Goal: Information Seeking & Learning: Learn about a topic

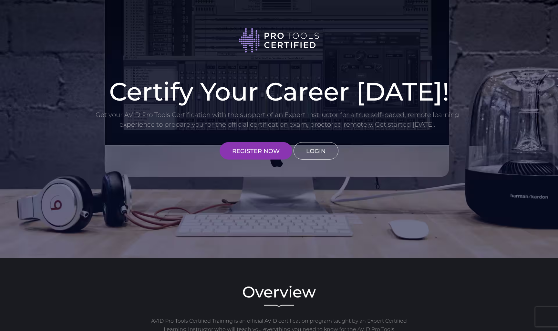
click at [314, 152] on link "LOGIN" at bounding box center [315, 150] width 45 height 17
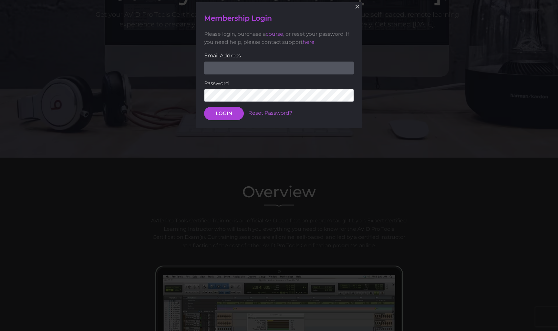
scroll to position [101, 0]
type input "michellehammar@icloud.com"
click at [220, 112] on button "LOGIN" at bounding box center [224, 113] width 40 height 14
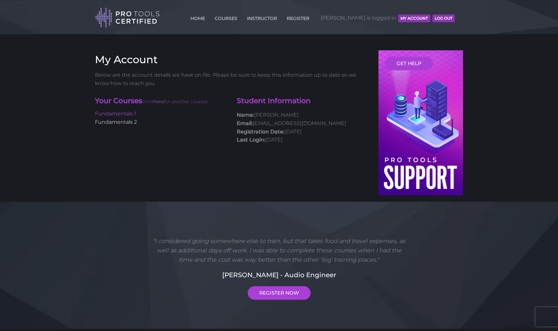
click at [124, 121] on link "Fundamentals 2" at bounding box center [116, 122] width 42 height 6
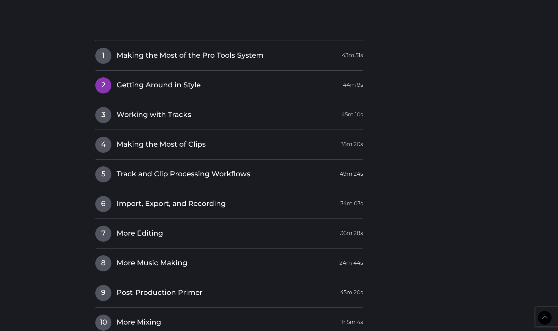
scroll to position [819, 0]
click at [182, 139] on span "Making the Most of Clips" at bounding box center [161, 144] width 89 height 10
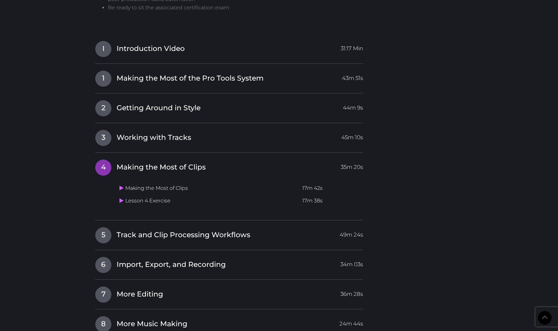
scroll to position [642, 0]
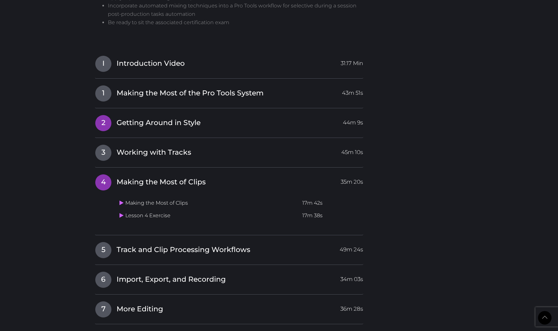
click at [163, 118] on span "Getting Around in Style" at bounding box center [159, 123] width 84 height 10
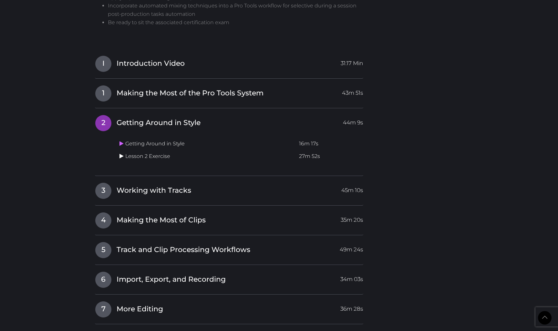
click at [122, 154] on icon at bounding box center [121, 156] width 4 height 5
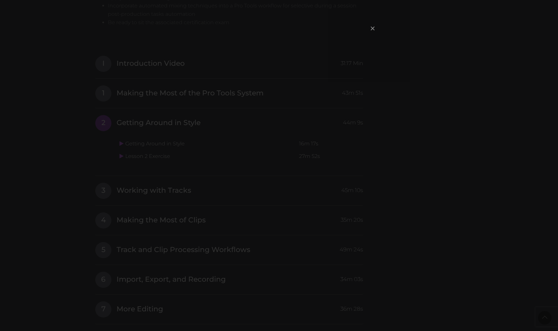
click at [371, 29] on span "×" at bounding box center [372, 28] width 6 height 14
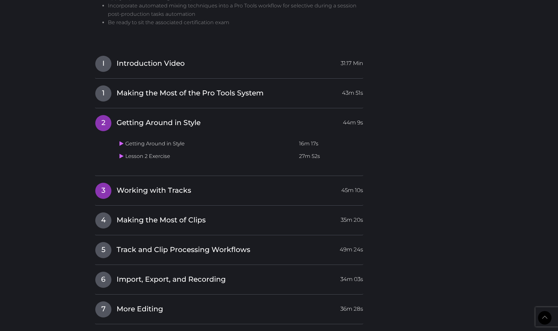
click at [136, 186] on span "Working with Tracks" at bounding box center [154, 191] width 75 height 10
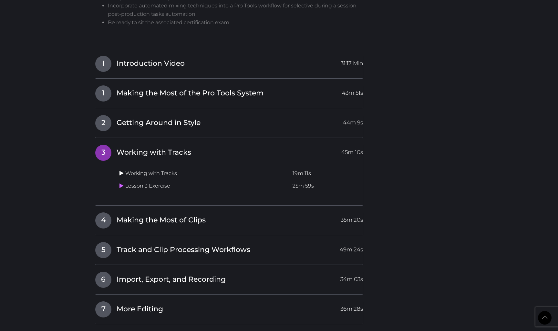
click at [123, 171] on icon at bounding box center [121, 173] width 4 height 5
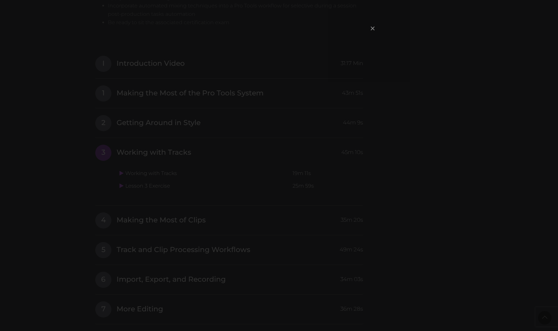
click at [372, 26] on span "×" at bounding box center [372, 28] width 6 height 14
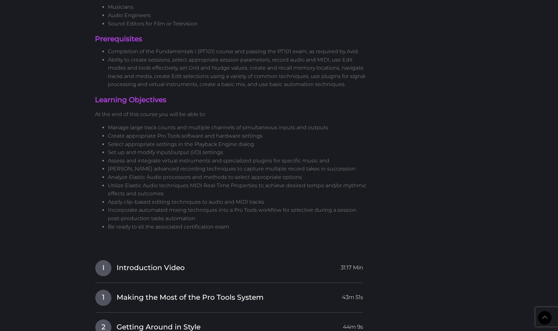
scroll to position [433, 0]
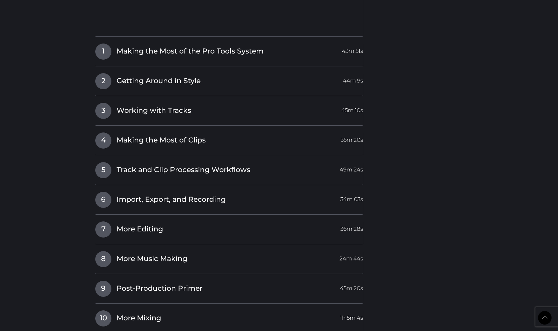
scroll to position [830, 0]
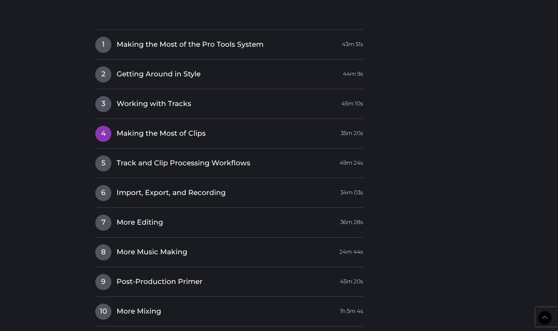
click at [181, 129] on span "Making the Most of Clips" at bounding box center [161, 134] width 89 height 10
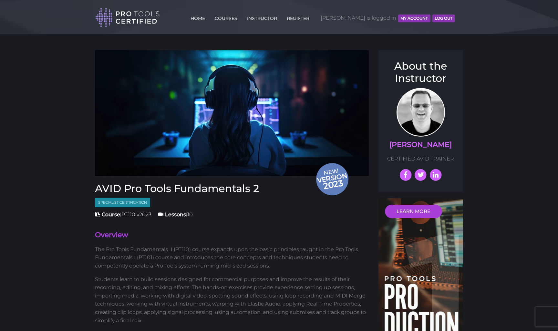
scroll to position [0, 0]
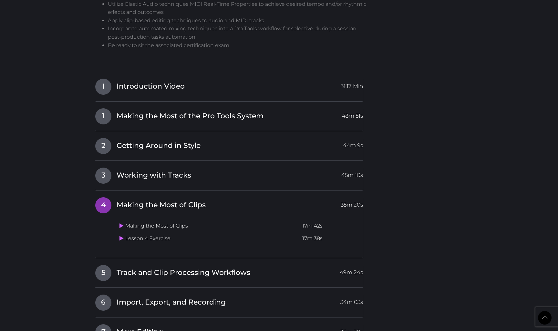
scroll to position [620, 0]
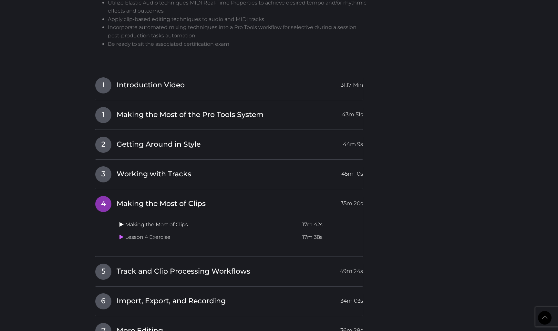
click at [122, 222] on icon at bounding box center [121, 224] width 4 height 5
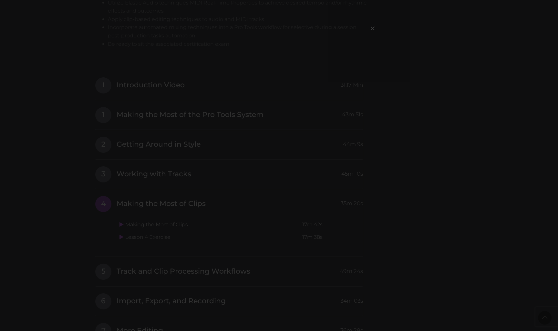
click at [403, 51] on div "×" at bounding box center [279, 165] width 558 height 331
